Goal: Task Accomplishment & Management: Use online tool/utility

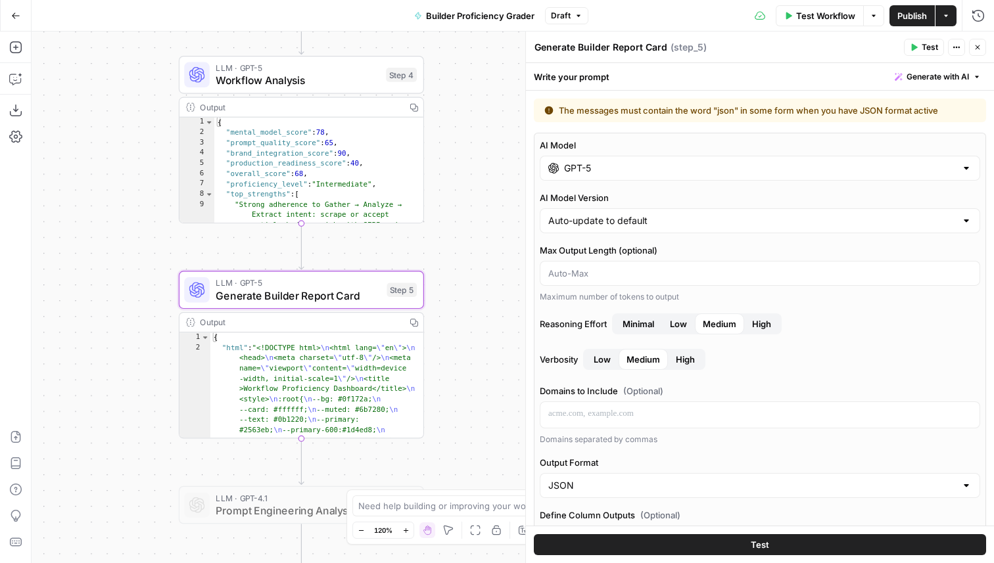
click at [979, 47] on icon "button" at bounding box center [978, 47] width 8 height 8
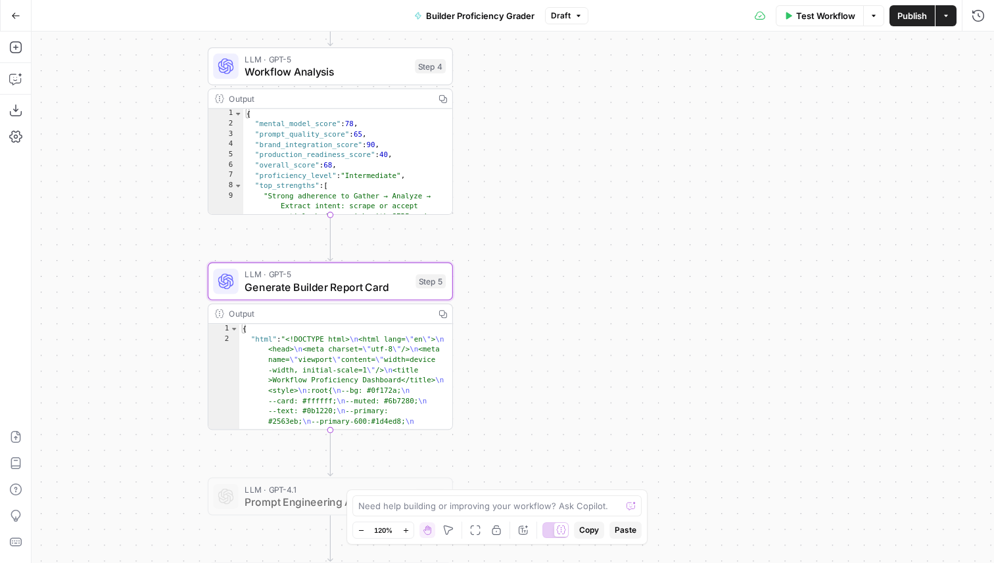
drag, startPoint x: 492, startPoint y: 172, endPoint x: 522, endPoint y: 164, distance: 30.8
click at [522, 164] on div "Workflow Set Inputs Inputs Search Knowledge Base Gather AirOps Building Context…" at bounding box center [513, 298] width 962 height 532
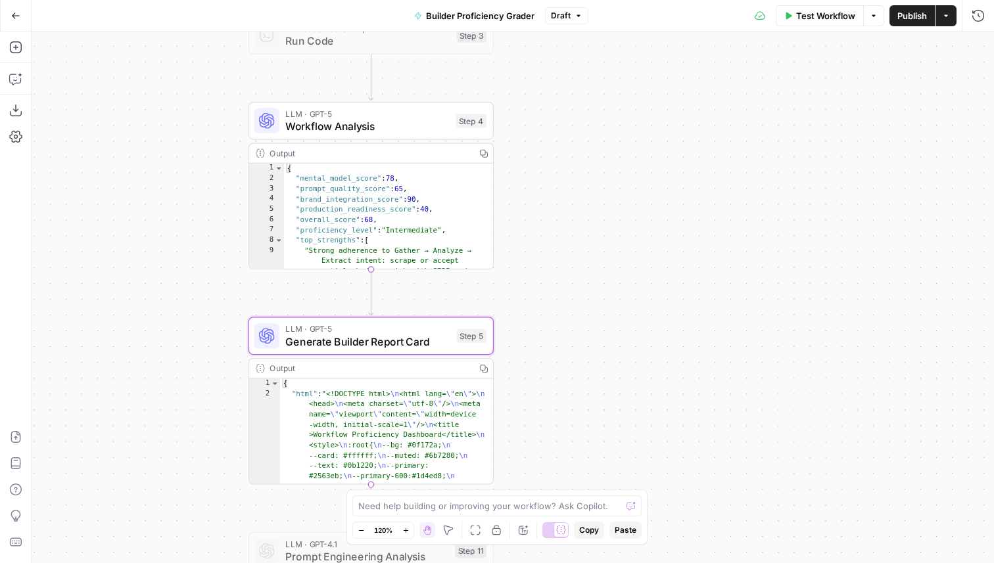
drag, startPoint x: 527, startPoint y: 89, endPoint x: 584, endPoint y: 158, distance: 88.7
click at [584, 158] on div "Workflow Set Inputs Inputs Search Knowledge Base Gather AirOps Building Context…" at bounding box center [513, 298] width 962 height 532
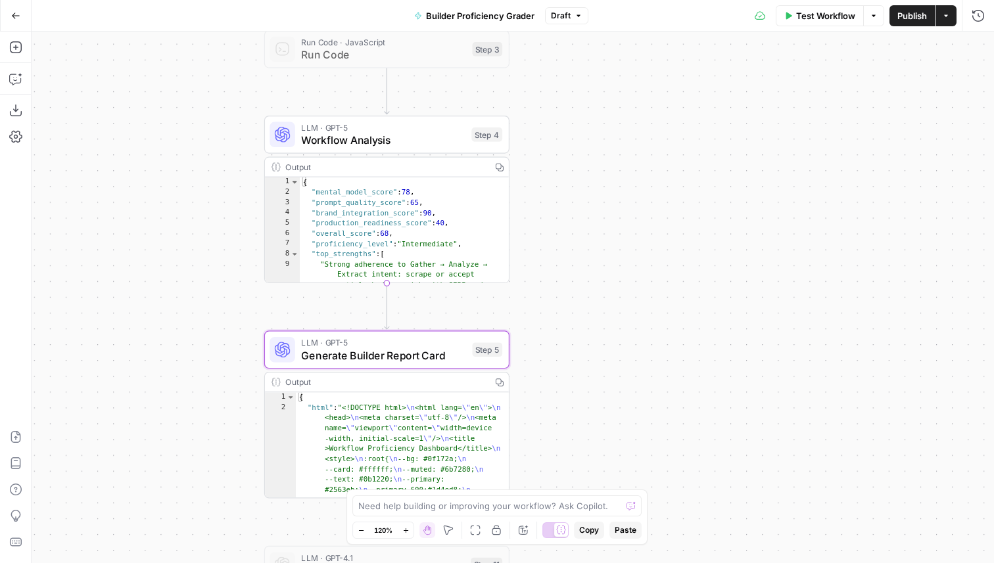
click at [357, 142] on span "Workflow Analysis" at bounding box center [383, 140] width 164 height 16
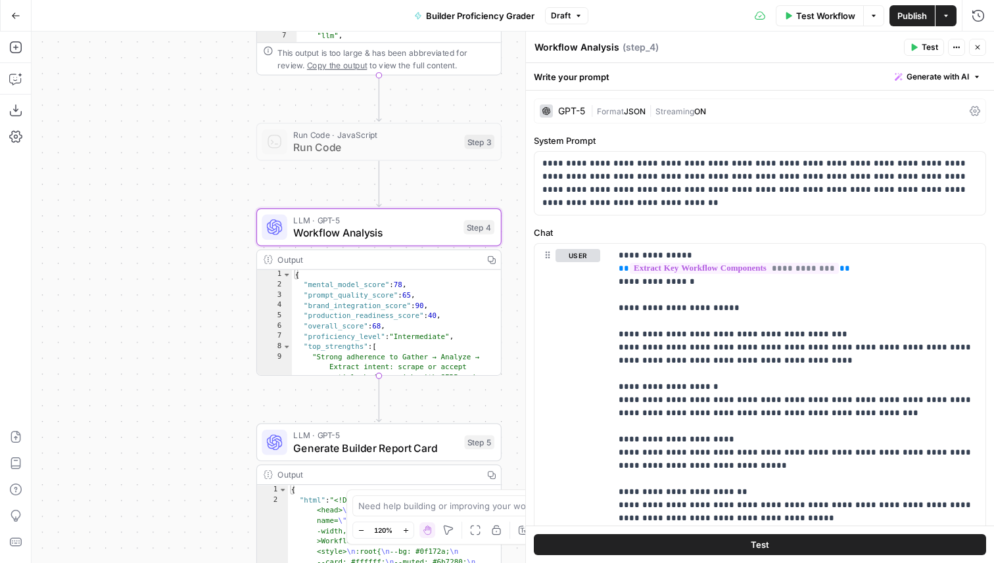
drag, startPoint x: 207, startPoint y: 284, endPoint x: 192, endPoint y: 496, distance: 212.9
click at [193, 496] on div "Workflow Set Inputs Inputs Search Knowledge Base Gather AirOps Building Context…" at bounding box center [513, 298] width 962 height 532
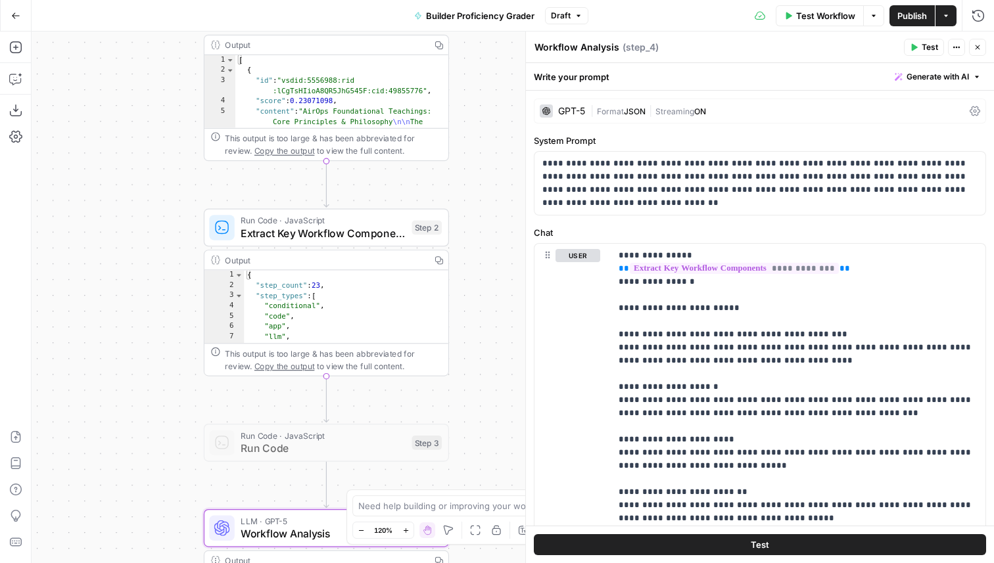
drag, startPoint x: 189, startPoint y: 230, endPoint x: 123, endPoint y: 419, distance: 200.0
click at [124, 417] on div "Workflow Set Inputs Inputs Search Knowledge Base Gather AirOps Building Context…" at bounding box center [513, 298] width 962 height 532
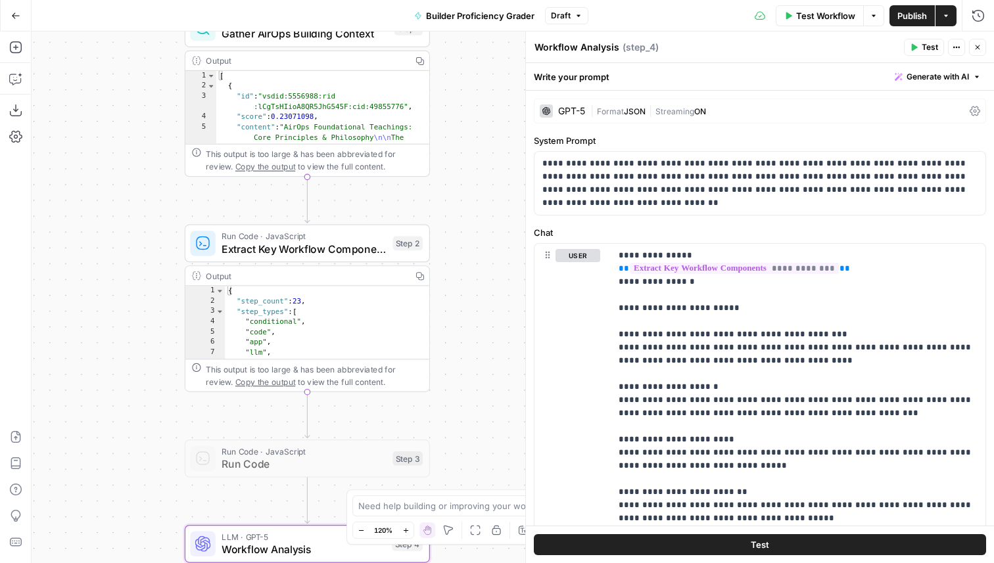
drag, startPoint x: 451, startPoint y: 164, endPoint x: 444, endPoint y: 296, distance: 132.3
click at [444, 296] on div "Workflow Set Inputs Inputs Search Knowledge Base Gather AirOps Building Context…" at bounding box center [513, 298] width 962 height 532
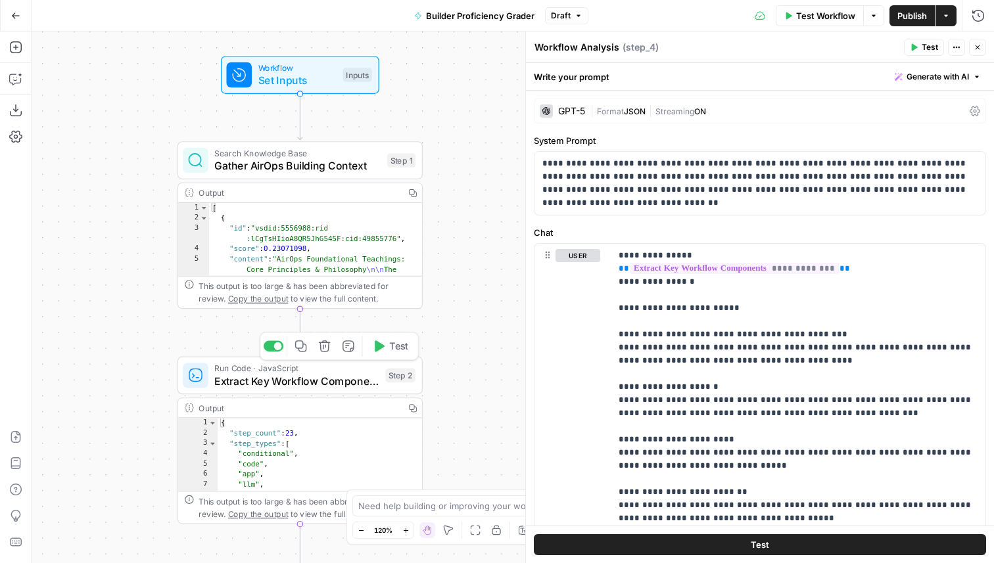
click at [300, 382] on span "Extract Key Workflow Components" at bounding box center [296, 381] width 164 height 16
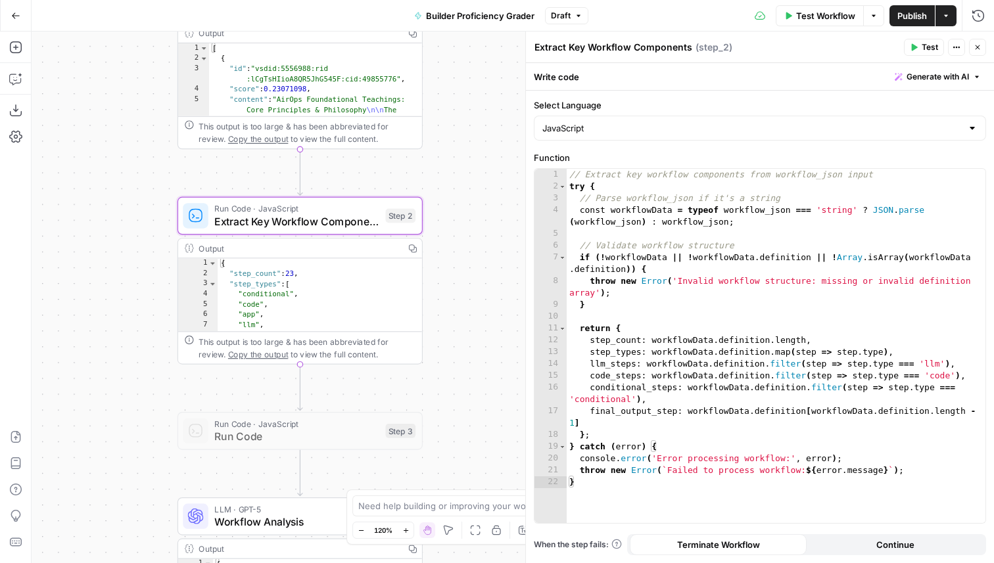
drag, startPoint x: 155, startPoint y: 427, endPoint x: 155, endPoint y: 245, distance: 181.4
click at [155, 245] on div "Workflow Set Inputs Inputs Search Knowledge Base Gather AirOps Building Context…" at bounding box center [513, 298] width 962 height 532
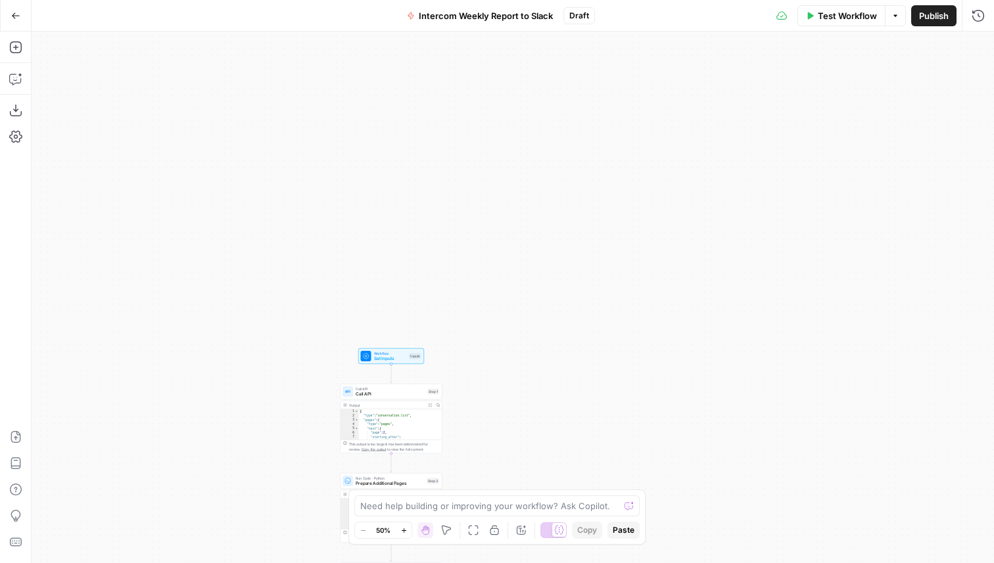
click at [548, 354] on div "Workflow Set Inputs Inputs Call API Call API Step 1 Output Expand Output Copy 1…" at bounding box center [513, 298] width 962 height 532
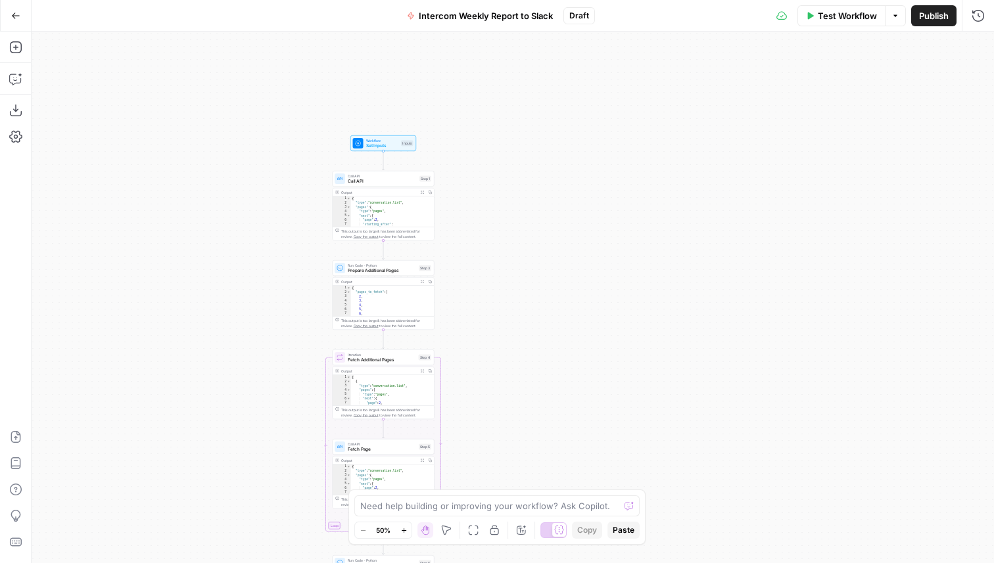
drag, startPoint x: 487, startPoint y: 216, endPoint x: 480, endPoint y: 154, distance: 62.2
click at [480, 153] on div "Workflow Set Inputs Inputs Call API Call API Step 1 Output Expand Output Copy 1…" at bounding box center [513, 298] width 962 height 532
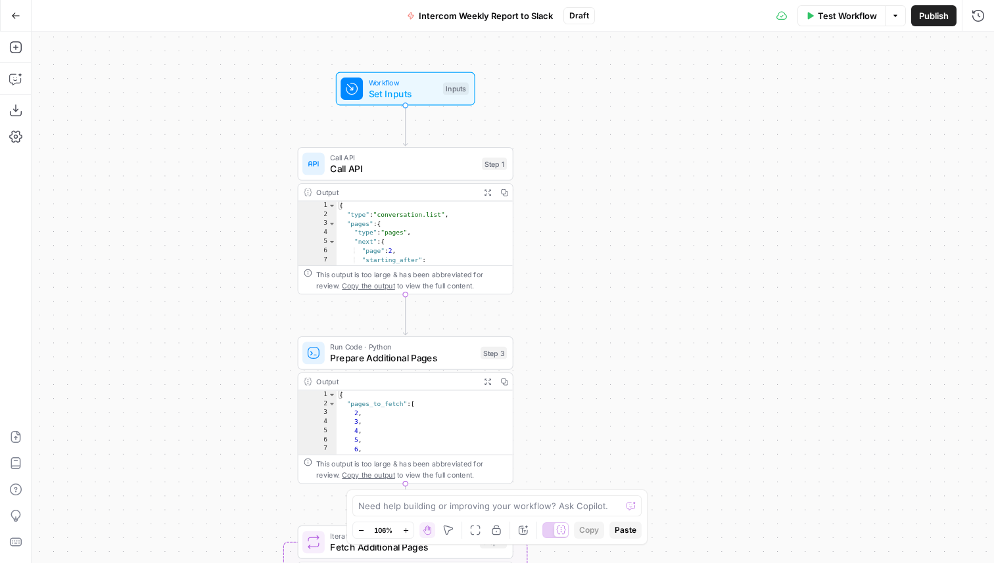
drag, startPoint x: 511, startPoint y: 146, endPoint x: 547, endPoint y: 128, distance: 39.7
click at [547, 128] on div "Workflow Set Inputs Inputs Call API Call API Step 1 Output Expand Output Copy 1…" at bounding box center [513, 298] width 962 height 532
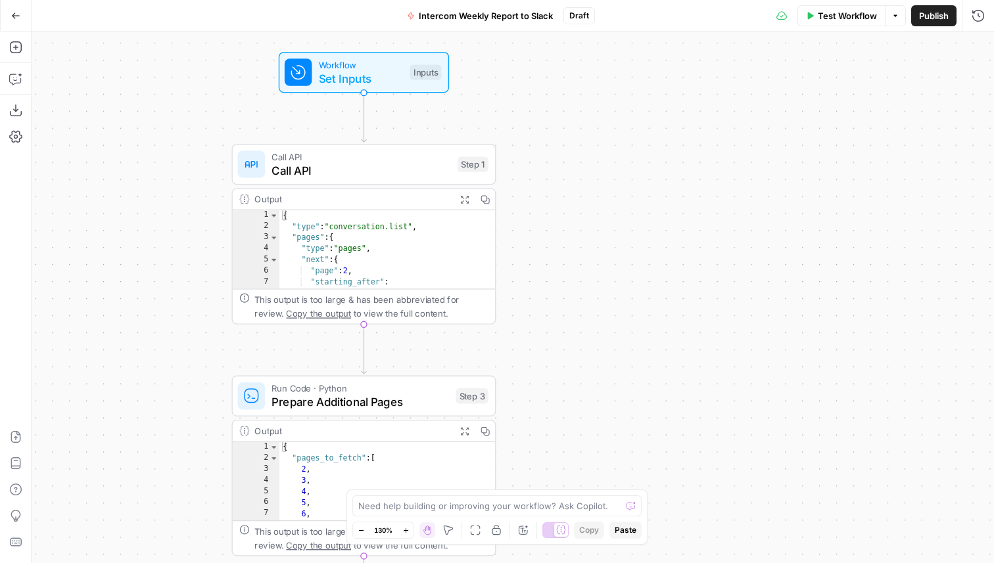
drag, startPoint x: 538, startPoint y: 121, endPoint x: 577, endPoint y: 158, distance: 54.4
click at [577, 158] on div "Workflow Set Inputs Inputs Call API Call API Step 1 Output Expand Output Copy 1…" at bounding box center [513, 298] width 962 height 532
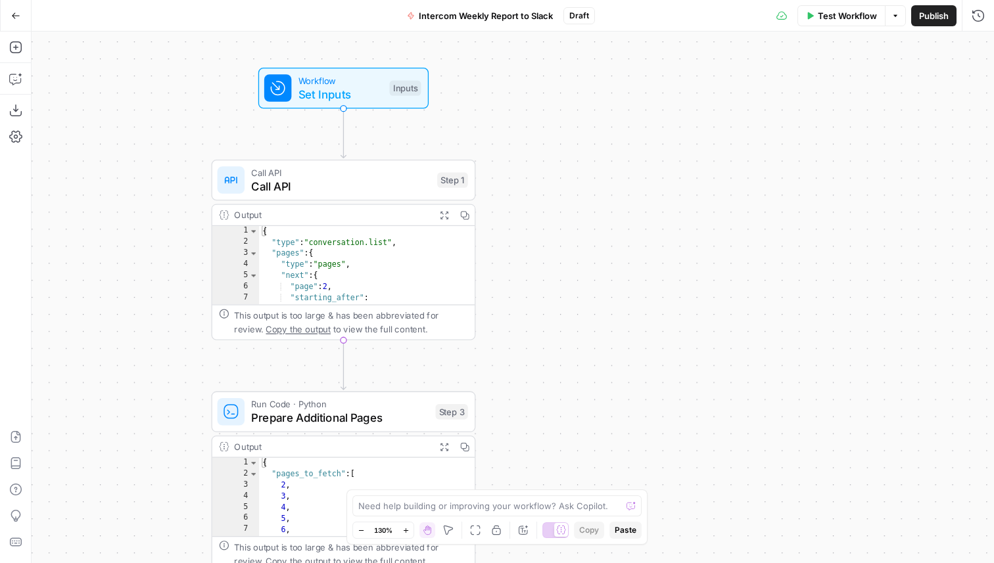
drag, startPoint x: 577, startPoint y: 166, endPoint x: 517, endPoint y: 144, distance: 63.6
click at [517, 144] on div "Workflow Set Inputs Inputs Call API Call API Step 1 Output Expand Output Copy 1…" at bounding box center [513, 298] width 962 height 532
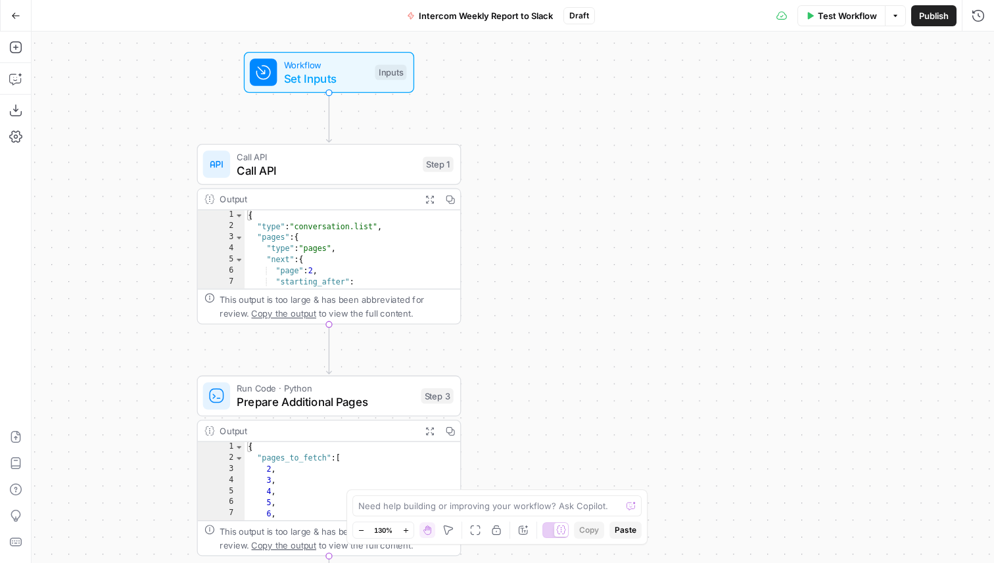
drag, startPoint x: 475, startPoint y: 105, endPoint x: 470, endPoint y: 99, distance: 7.5
click at [470, 99] on div "Workflow Set Inputs Inputs Call API Call API Step 1 Output Expand Output Copy 1…" at bounding box center [513, 298] width 962 height 532
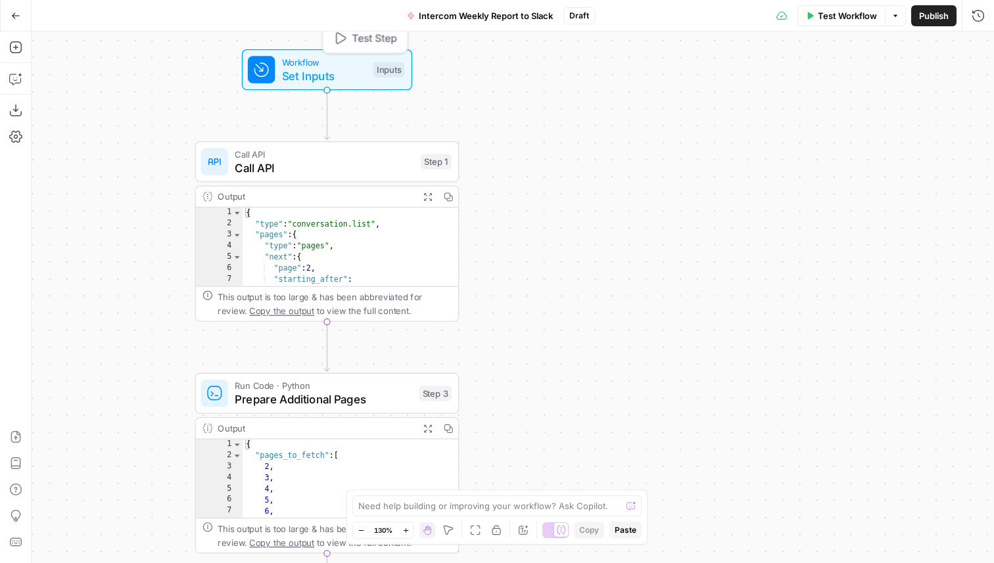
click at [325, 60] on span "Workflow" at bounding box center [324, 62] width 84 height 14
click at [300, 72] on span "Set Inputs" at bounding box center [324, 75] width 84 height 17
click at [981, 47] on span "Close" at bounding box center [981, 47] width 1 height 1
click at [304, 174] on span "Call API" at bounding box center [324, 167] width 179 height 17
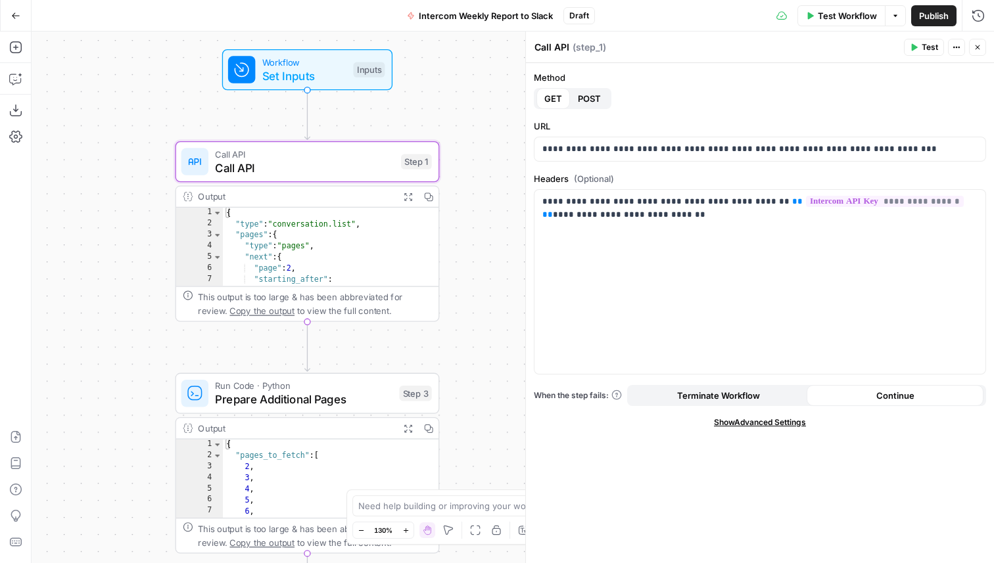
drag, startPoint x: 159, startPoint y: 325, endPoint x: 149, endPoint y: 325, distance: 10.5
click at [149, 325] on div "Workflow Set Inputs Inputs Call API Call API Step 1 Output Expand Output Copy 1…" at bounding box center [513, 298] width 962 height 532
click at [977, 45] on icon "button" at bounding box center [978, 47] width 8 height 8
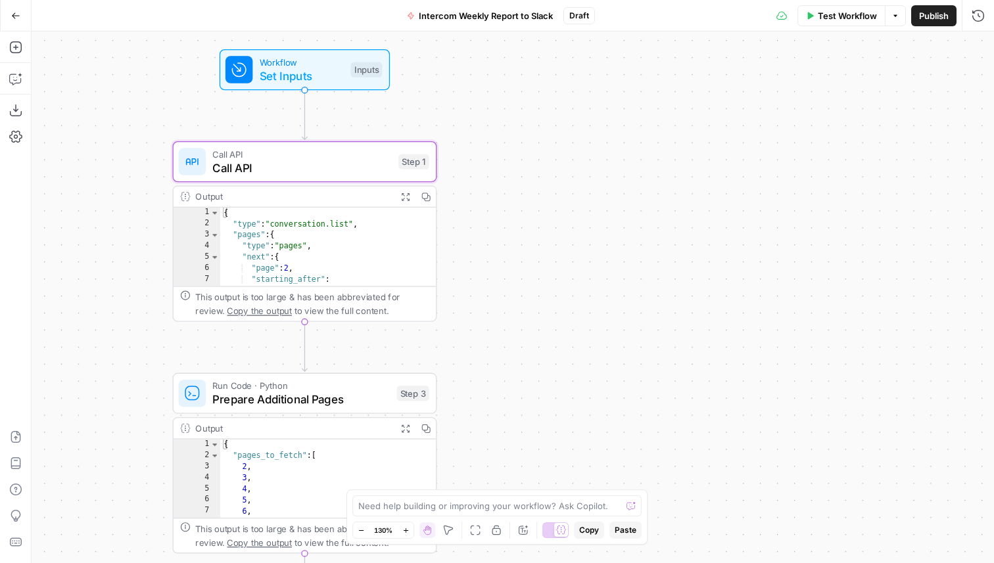
click at [332, 172] on span "Call API" at bounding box center [301, 167] width 179 height 17
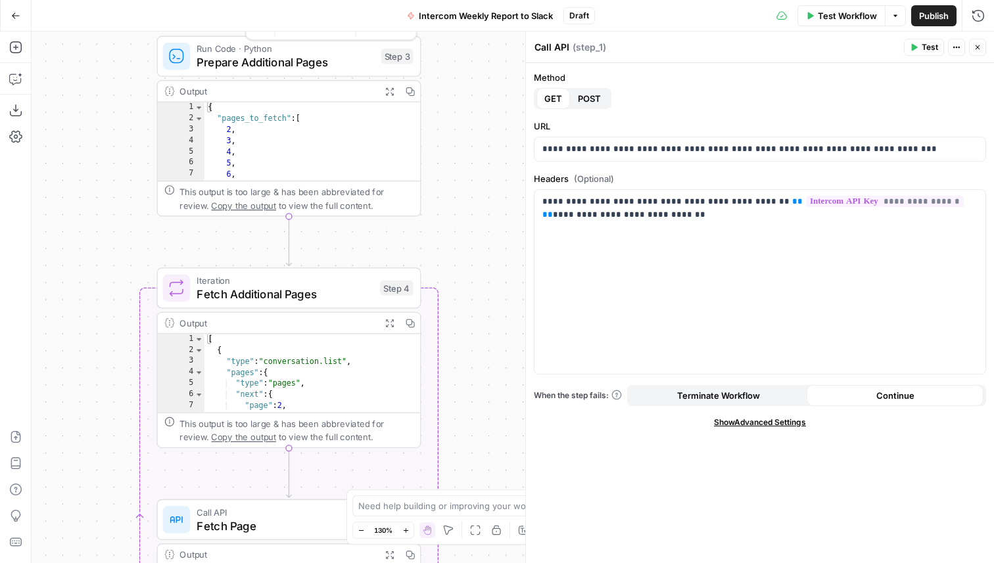
click at [344, 70] on span "Prepare Additional Pages" at bounding box center [285, 62] width 177 height 17
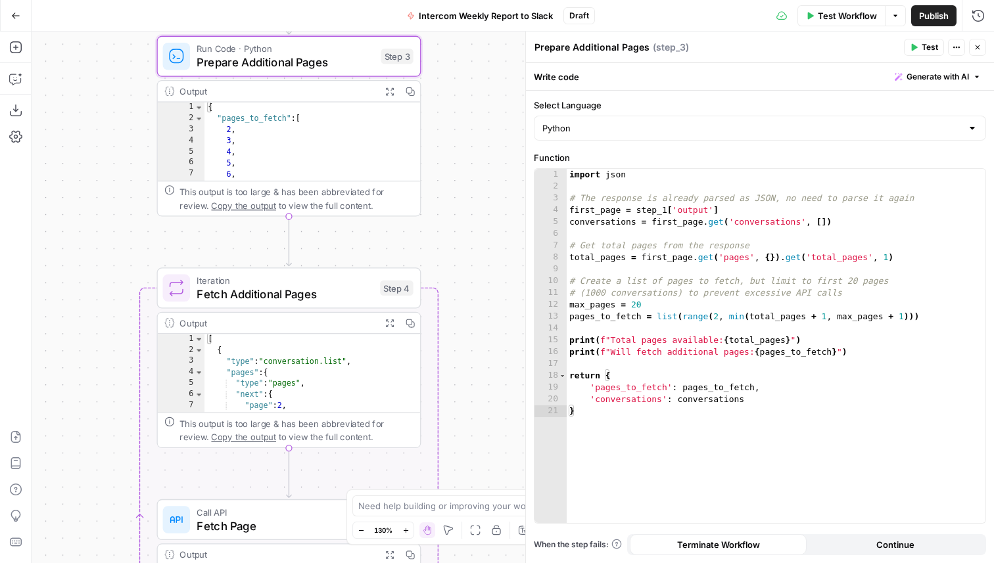
type textarea "**********"
click at [661, 295] on div "import json # The response is already parsed as JSON, no need to parse it again…" at bounding box center [776, 358] width 419 height 378
click at [973, 51] on button "Close" at bounding box center [977, 47] width 17 height 17
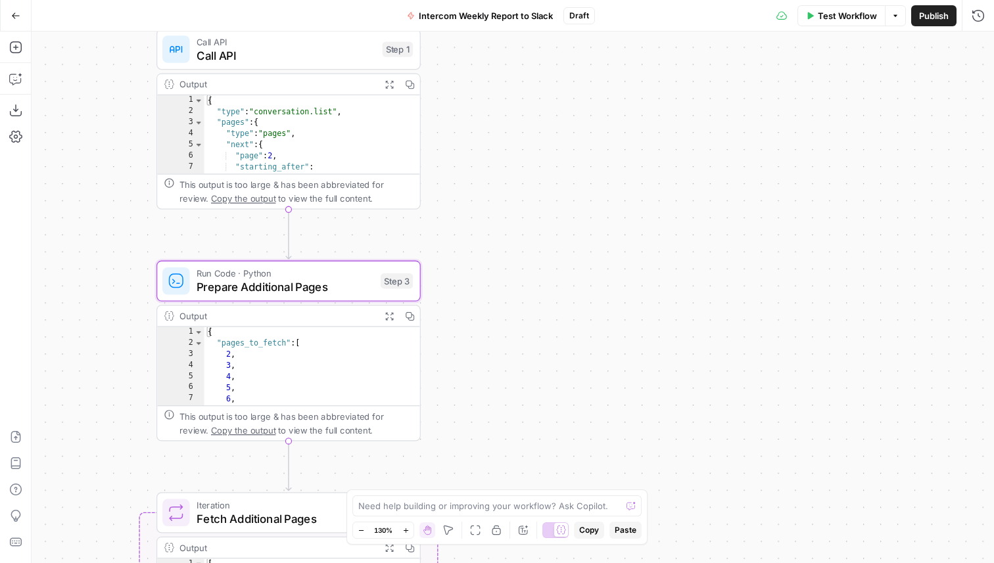
click at [434, 115] on div "Workflow Set Inputs Inputs Call API Call API Step 1 Output Expand Output Copy 1…" at bounding box center [513, 298] width 962 height 532
click at [473, 151] on div "Workflow Set Inputs Inputs Call API Call API Step 1 Output Expand Output Copy 1…" at bounding box center [513, 298] width 962 height 532
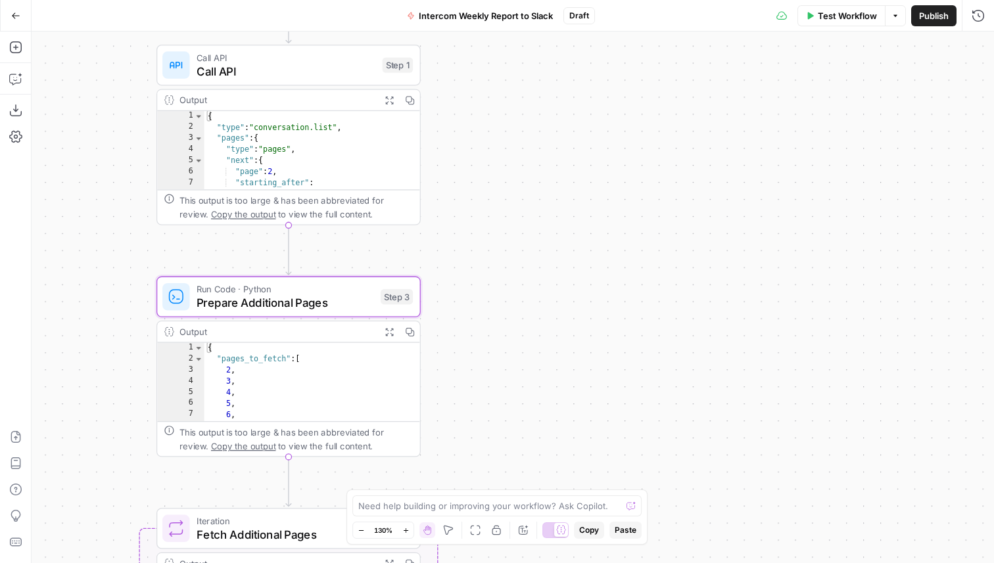
drag, startPoint x: 442, startPoint y: 120, endPoint x: 436, endPoint y: 187, distance: 66.7
click at [440, 187] on div "Workflow Set Inputs Inputs Call API Call API Step 1 Output Expand Output Copy 1…" at bounding box center [513, 298] width 962 height 532
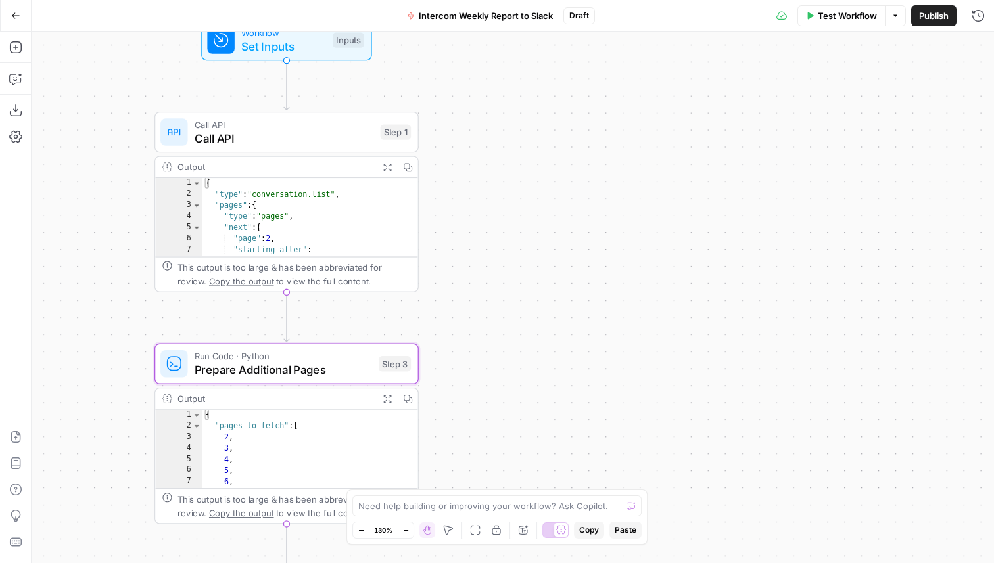
click at [311, 47] on span "Set Inputs" at bounding box center [283, 45] width 84 height 17
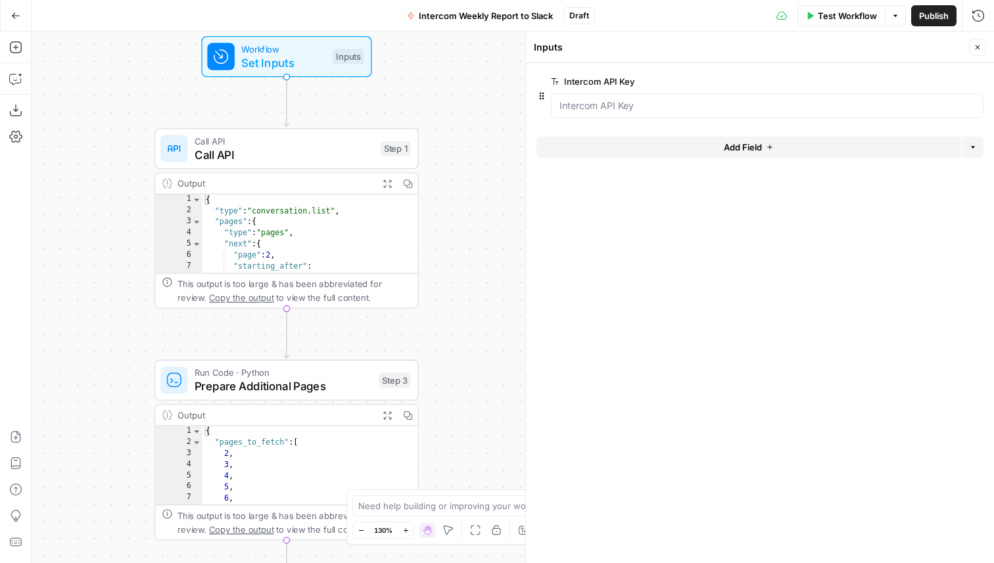
drag, startPoint x: 453, startPoint y: 103, endPoint x: 553, endPoint y: 103, distance: 100.6
click at [453, 103] on div "Workflow Set Inputs Inputs Call API Call API Step 1 Output Expand Output Copy 1…" at bounding box center [513, 298] width 962 height 532
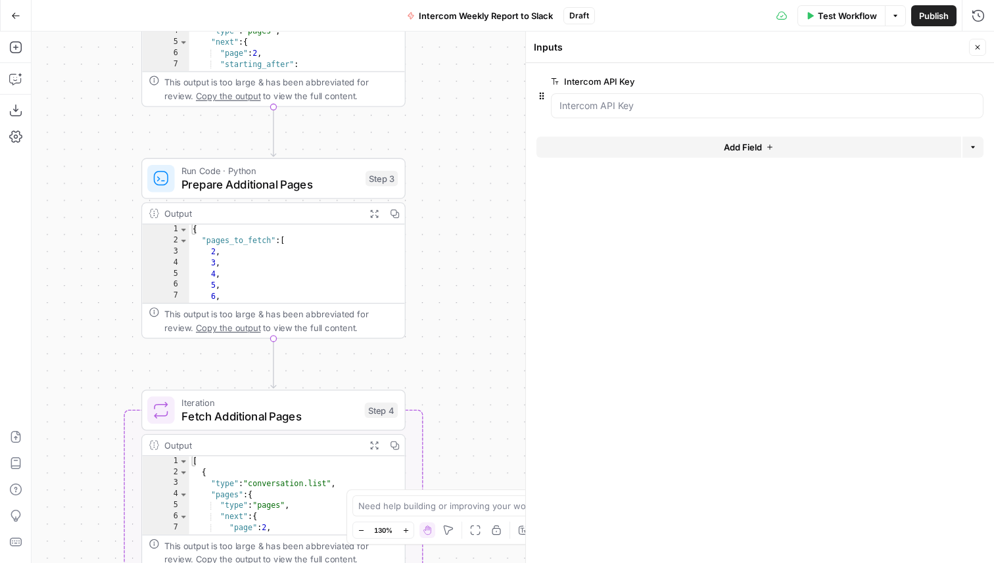
drag, startPoint x: 475, startPoint y: 137, endPoint x: 445, endPoint y: 139, distance: 30.4
click at [469, 89] on div "Workflow Set Inputs Inputs Call API Call API Step 1 Output Expand Output Copy 1…" at bounding box center [513, 298] width 962 height 532
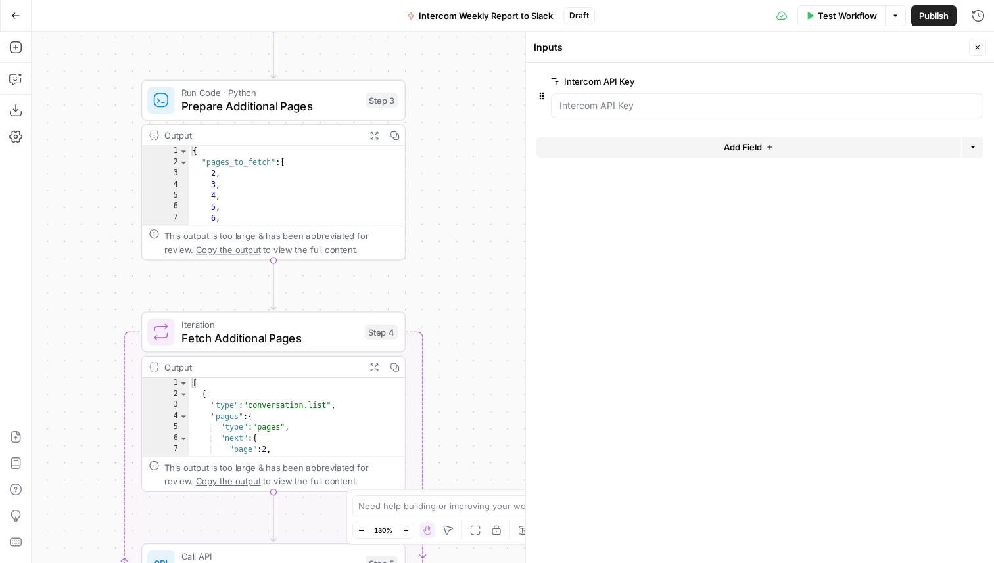
click at [457, 139] on div "Workflow Set Inputs Inputs Call API Call API Step 1 Output Expand Output Copy 1…" at bounding box center [513, 298] width 962 height 532
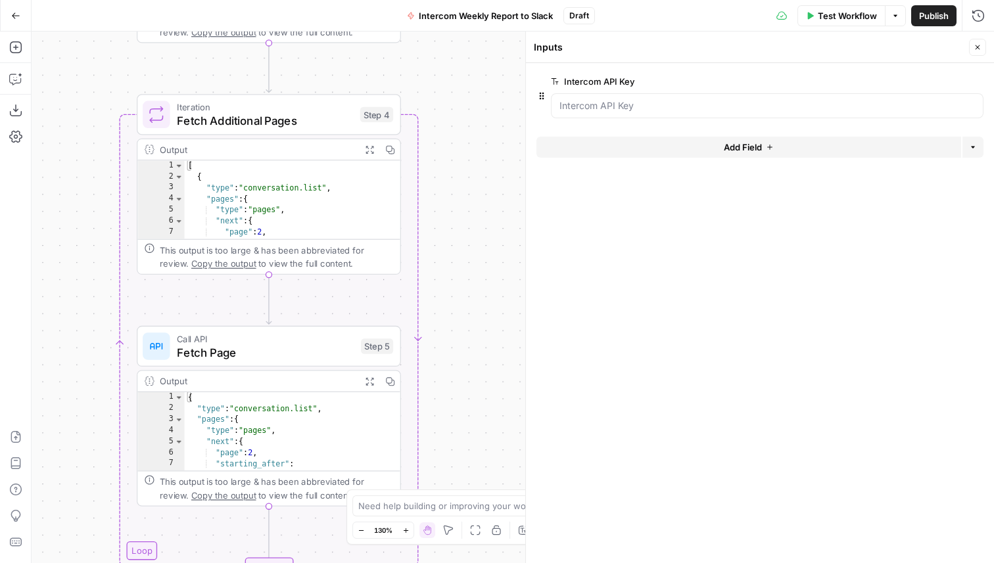
drag, startPoint x: 472, startPoint y: 277, endPoint x: 467, endPoint y: 60, distance: 217.0
click at [467, 60] on div "Workflow Set Inputs Inputs Call API Call API Step 1 Output Expand Output Copy 1…" at bounding box center [513, 298] width 962 height 532
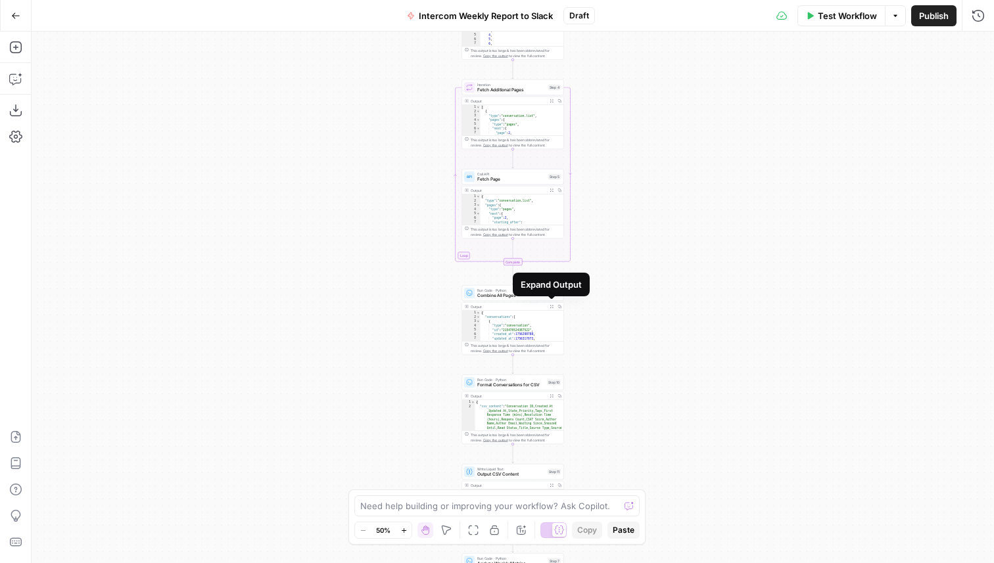
click at [552, 306] on icon "button" at bounding box center [552, 307] width 4 height 4
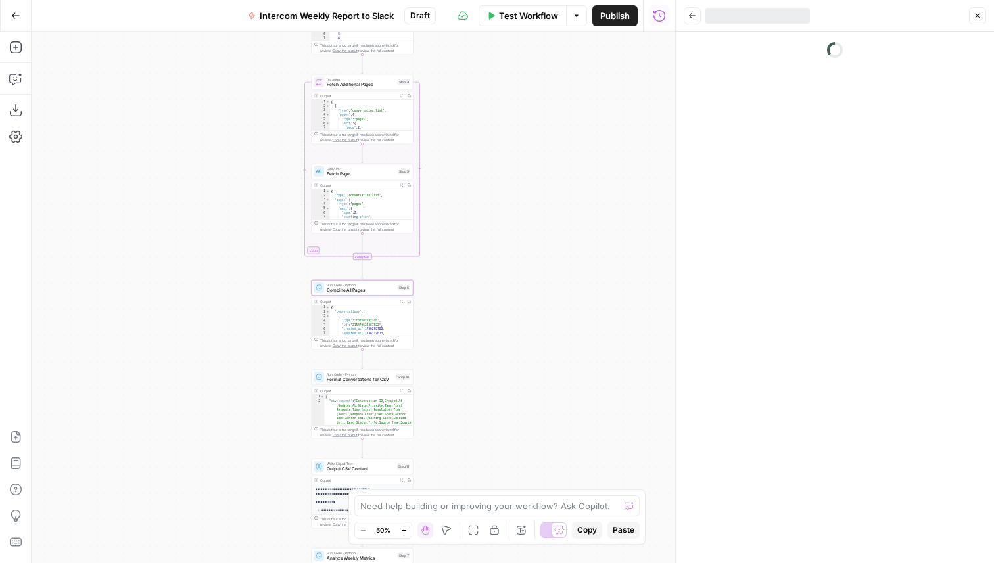
drag, startPoint x: 448, startPoint y: 298, endPoint x: 288, endPoint y: 289, distance: 160.0
click at [288, 289] on div "Workflow Set Inputs Inputs Call API Call API Step 1 Output Expand Output Copy 1…" at bounding box center [354, 298] width 644 height 532
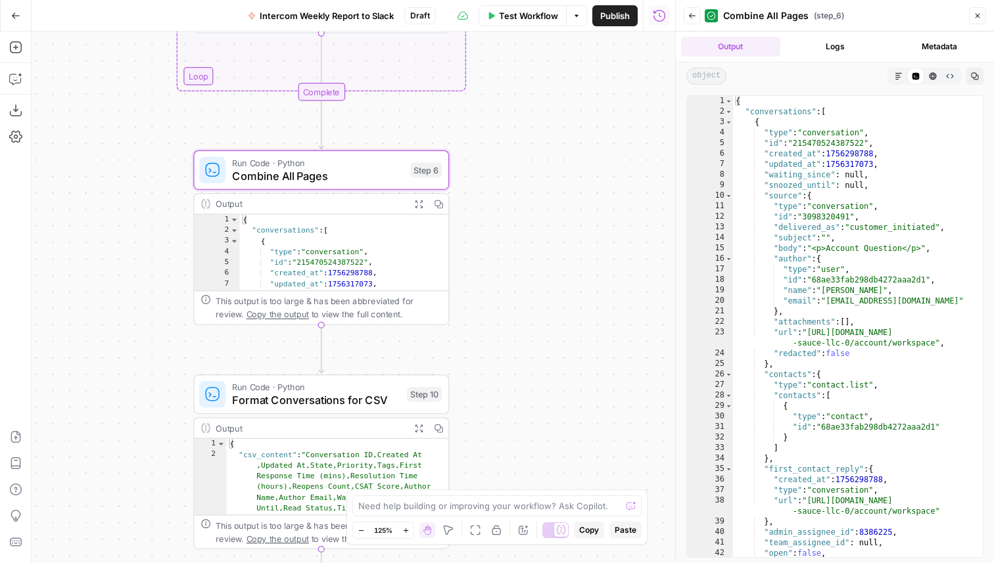
drag, startPoint x: 474, startPoint y: 174, endPoint x: 528, endPoint y: 59, distance: 127.0
click at [528, 59] on div "Workflow Set Inputs Inputs Call API Call API Step 1 Output Expand Output Copy 1…" at bounding box center [354, 298] width 644 height 532
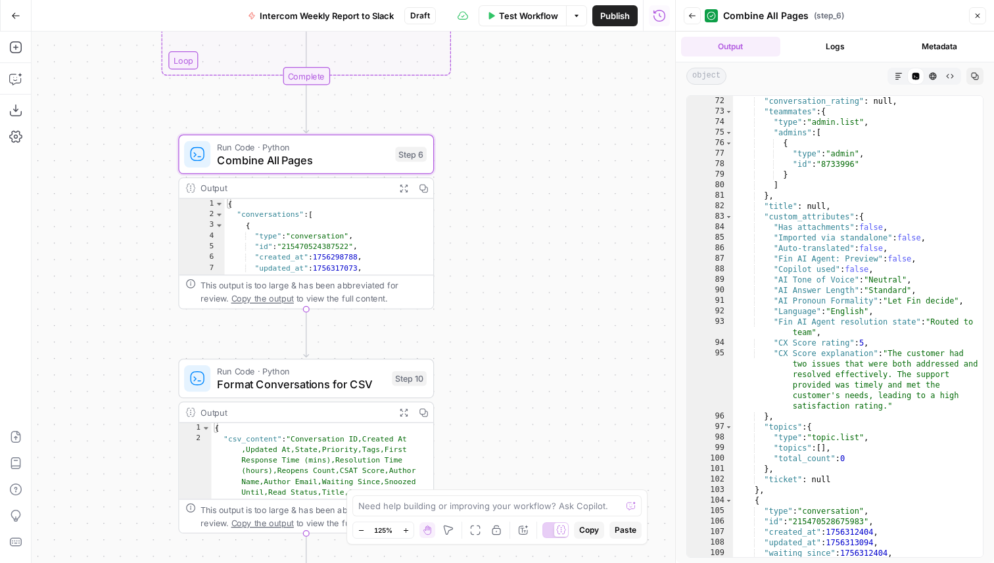
scroll to position [13, 0]
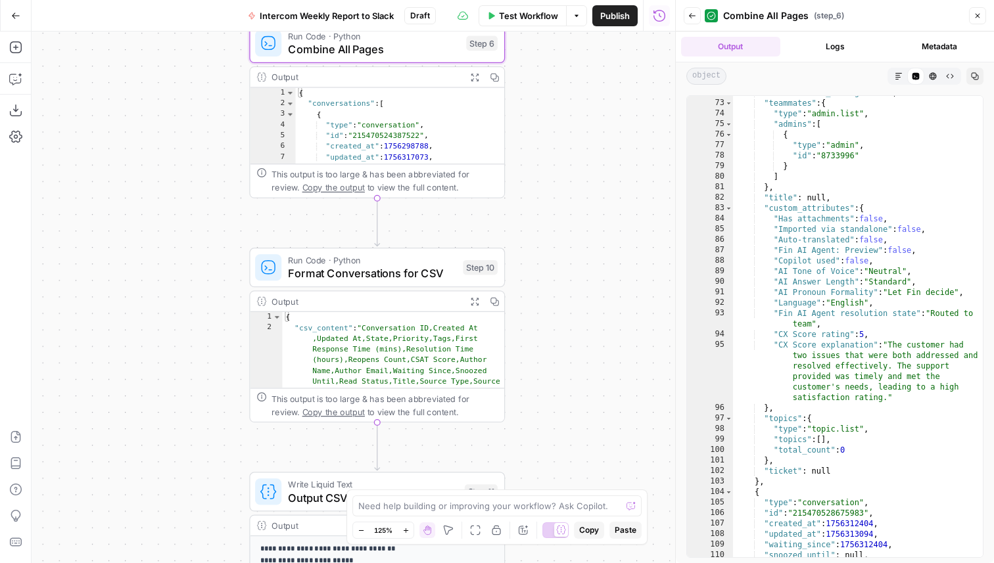
drag, startPoint x: 495, startPoint y: 276, endPoint x: 546, endPoint y: 185, distance: 103.9
click at [546, 185] on div "Workflow Set Inputs Inputs Call API Call API Step 1 Output Expand Output Copy 1…" at bounding box center [354, 298] width 644 height 532
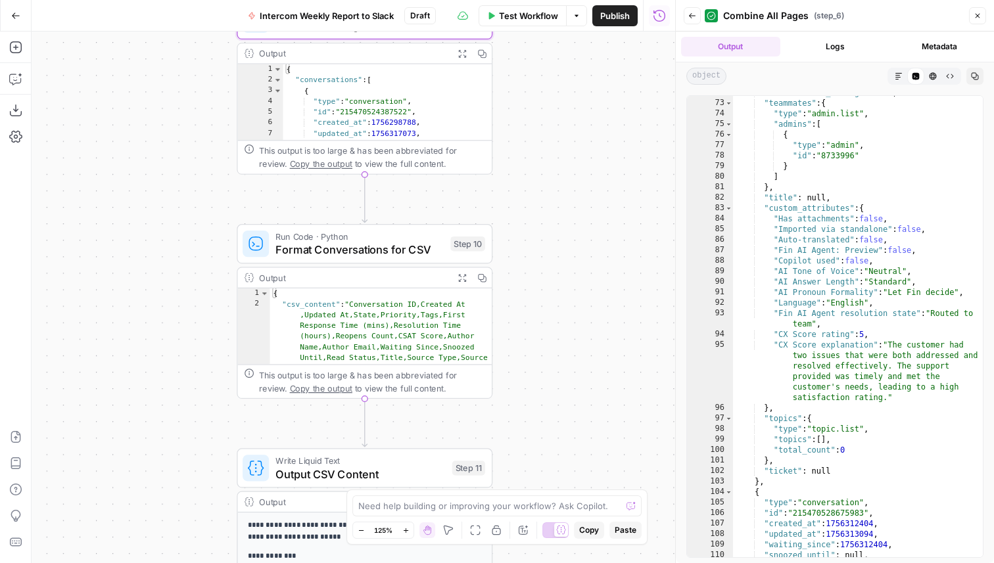
click at [419, 250] on span "Format Conversations for CSV" at bounding box center [359, 249] width 168 height 16
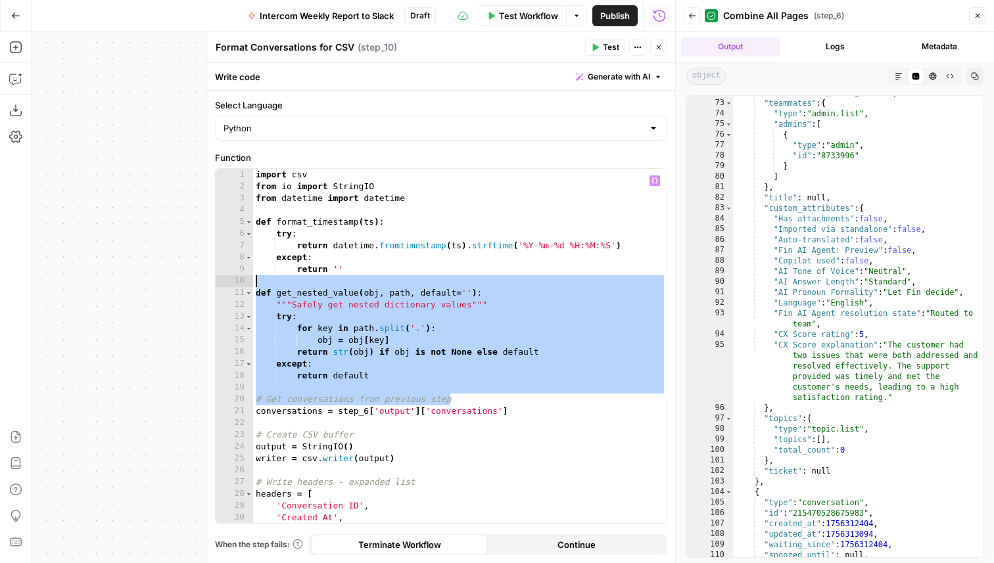
drag, startPoint x: 550, startPoint y: 325, endPoint x: 546, endPoint y: 281, distance: 44.9
click at [546, 281] on div "import csv from io import StringIO from datetime import datetime def format_tim…" at bounding box center [459, 358] width 413 height 378
type textarea "**********"
click at [661, 42] on button "Close" at bounding box center [658, 47] width 17 height 17
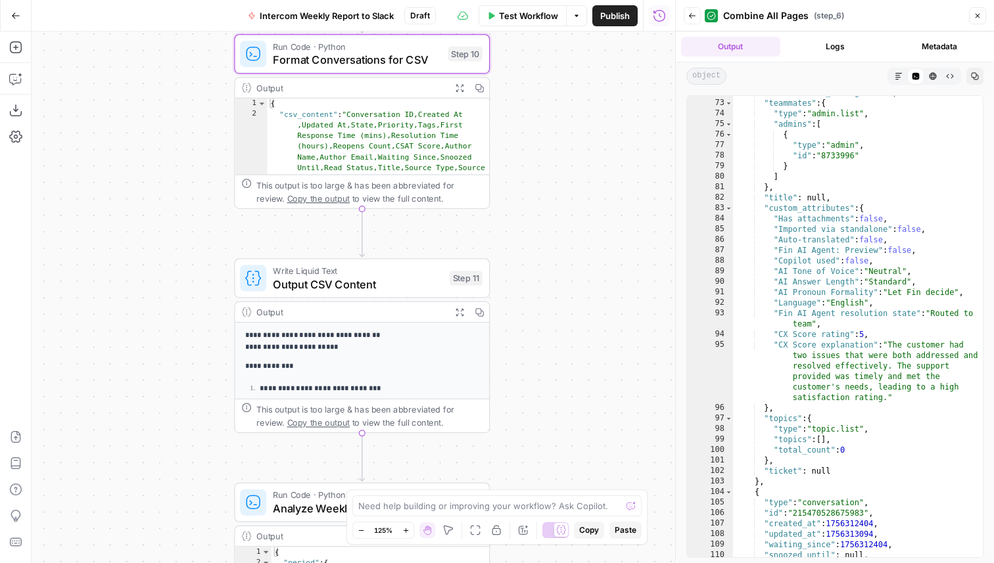
drag, startPoint x: 561, startPoint y: 150, endPoint x: 561, endPoint y: 40, distance: 109.8
click at [561, 40] on div "Workflow Set Inputs Inputs Call API Call API Step 1 Output Expand Output Copy 1…" at bounding box center [354, 298] width 644 height 532
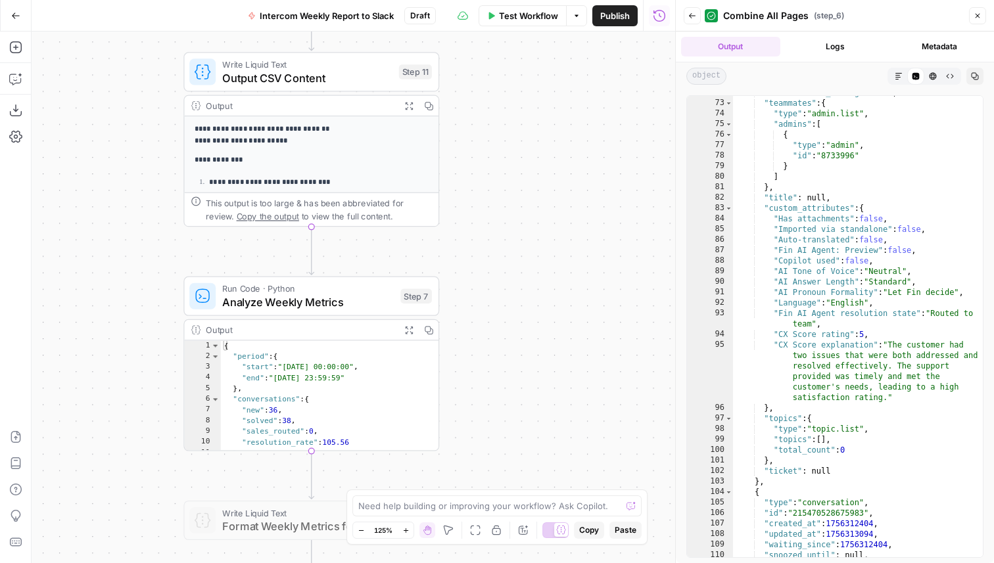
drag, startPoint x: 135, startPoint y: 182, endPoint x: 131, endPoint y: 167, distance: 15.6
click at [131, 166] on div "Workflow Set Inputs Inputs Call API Call API Step 1 Output Expand Output Copy 1…" at bounding box center [354, 298] width 644 height 532
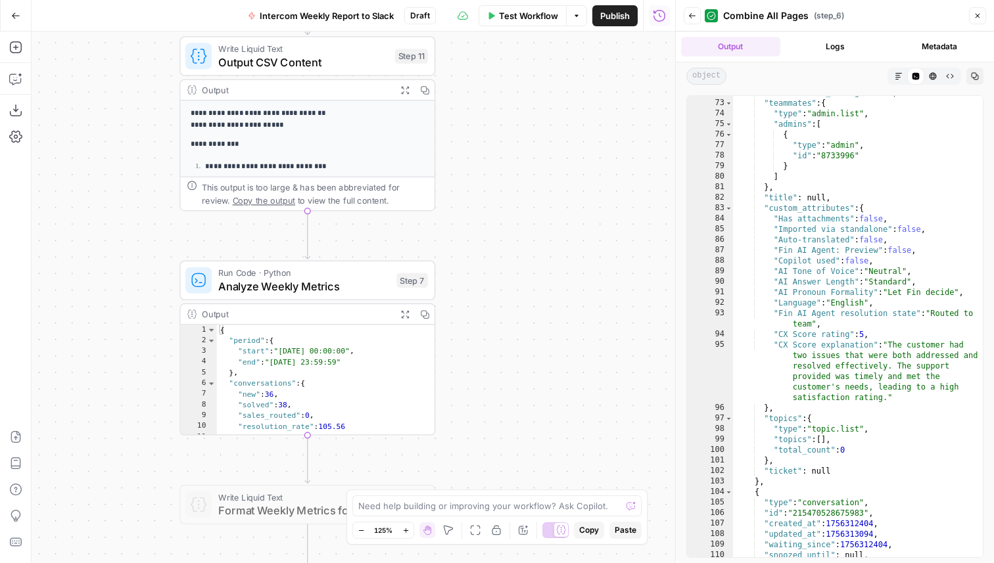
click at [256, 283] on span "Analyze Weekly Metrics" at bounding box center [304, 286] width 172 height 16
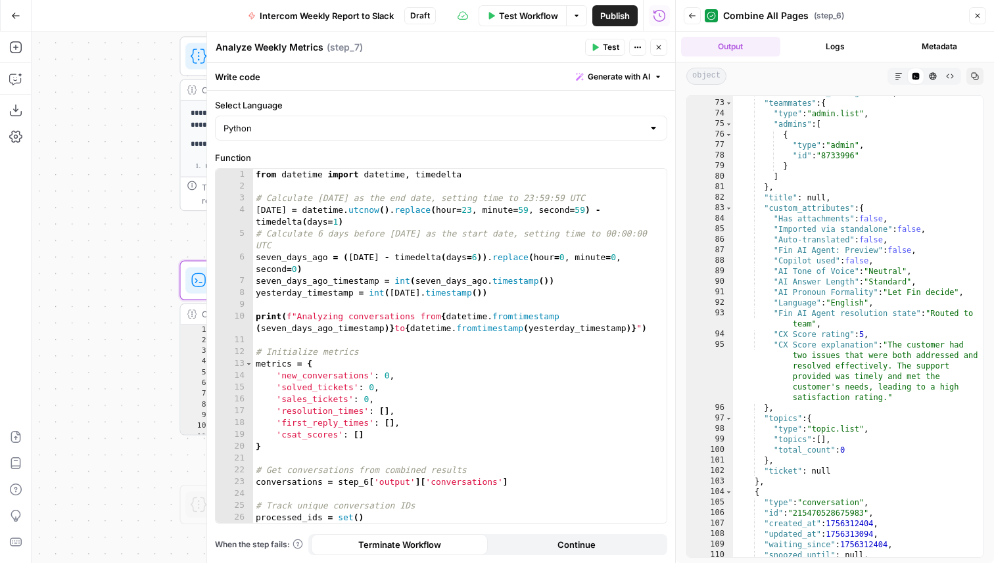
click at [978, 13] on icon "button" at bounding box center [978, 16] width 8 height 8
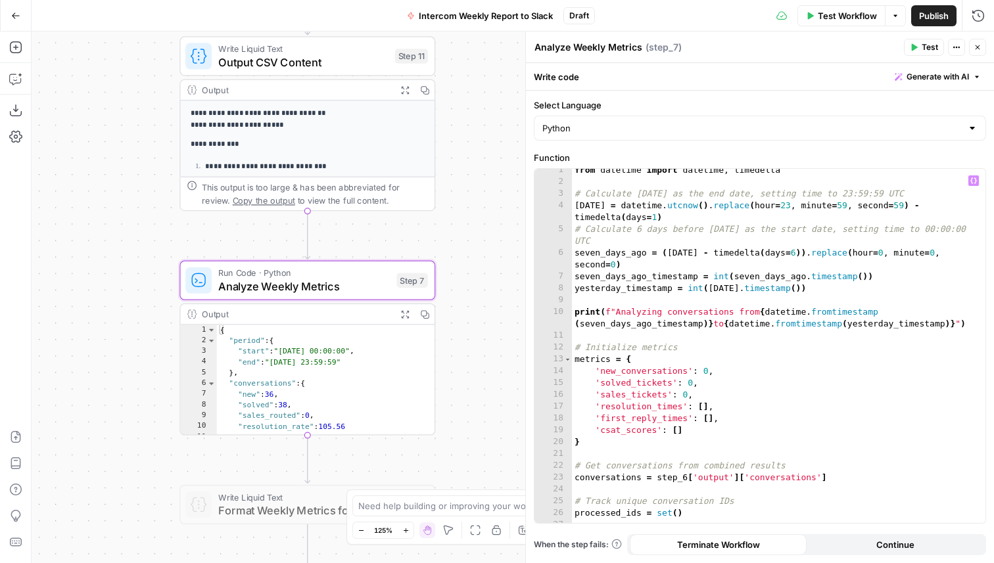
scroll to position [0, 0]
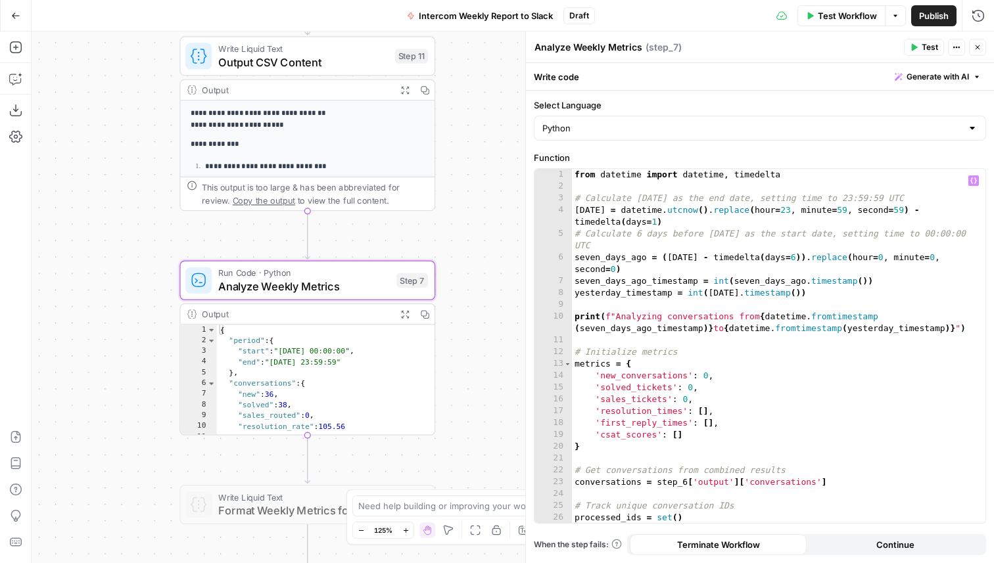
click at [756, 303] on div "from datetime import datetime , timedelta # Calculate yesterday as the end date…" at bounding box center [778, 358] width 413 height 378
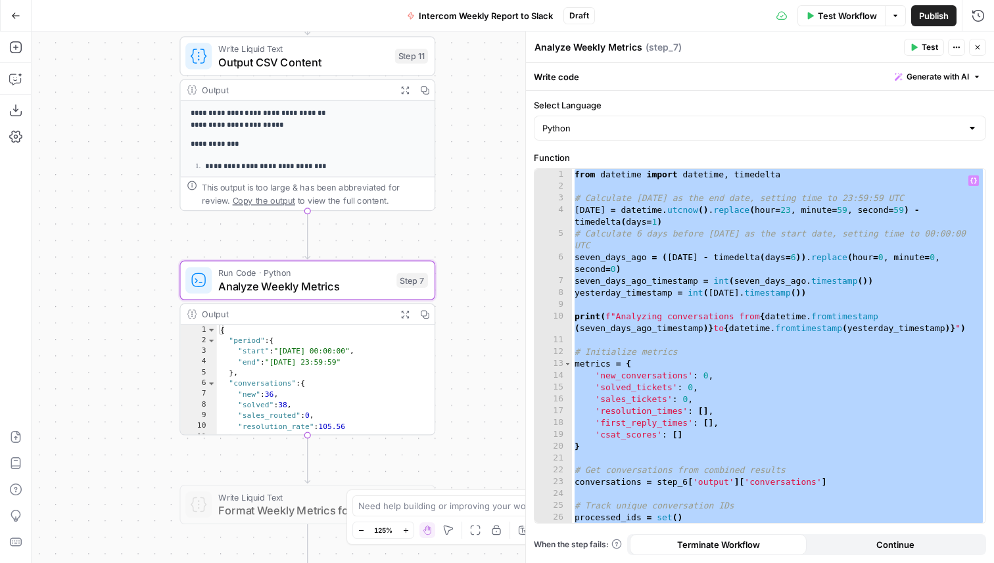
click at [713, 294] on div "from datetime import datetime , timedelta # Calculate yesterday as the end date…" at bounding box center [778, 358] width 413 height 378
type textarea "**********"
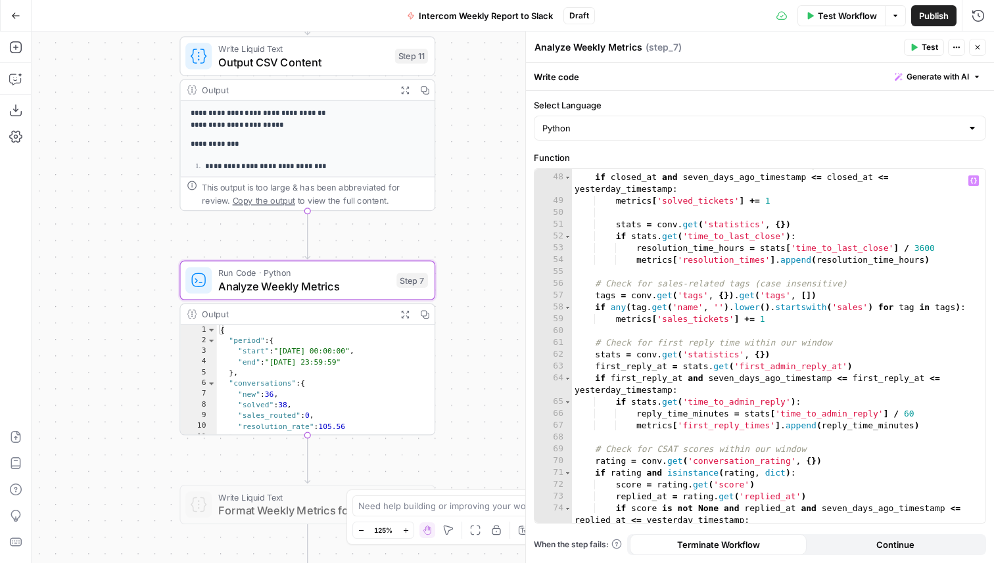
scroll to position [601, 0]
click at [937, 17] on span "Publish" at bounding box center [934, 15] width 30 height 13
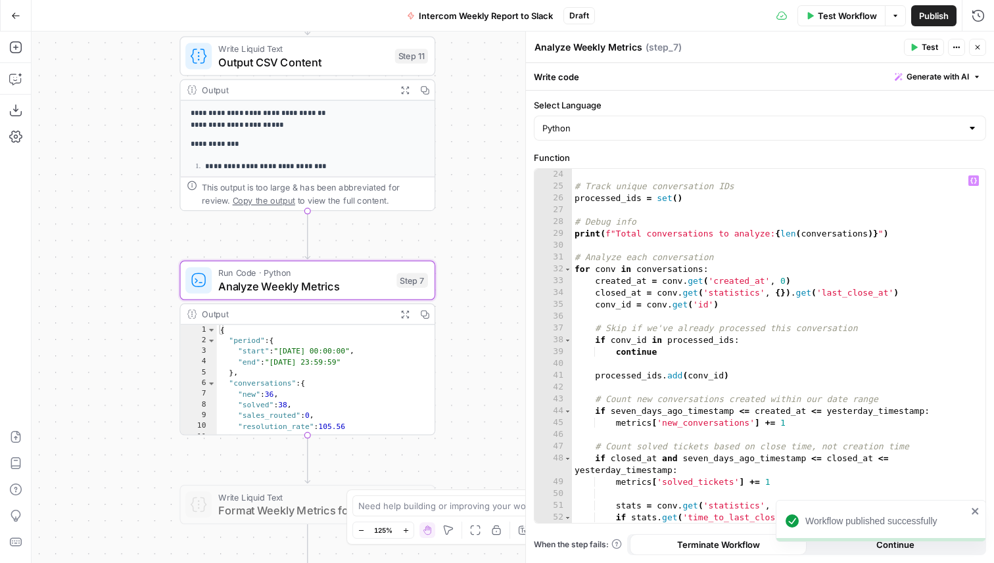
scroll to position [238, 0]
click at [773, 279] on div "# Track unique conversation IDs processed_ids = set ( ) # Debug info print ( f"…" at bounding box center [778, 358] width 413 height 378
click at [714, 381] on div "# Track unique conversation IDs processed_ids = set ( ) # Debug info print ( f"…" at bounding box center [778, 358] width 413 height 378
